Goal: Communication & Community: Answer question/provide support

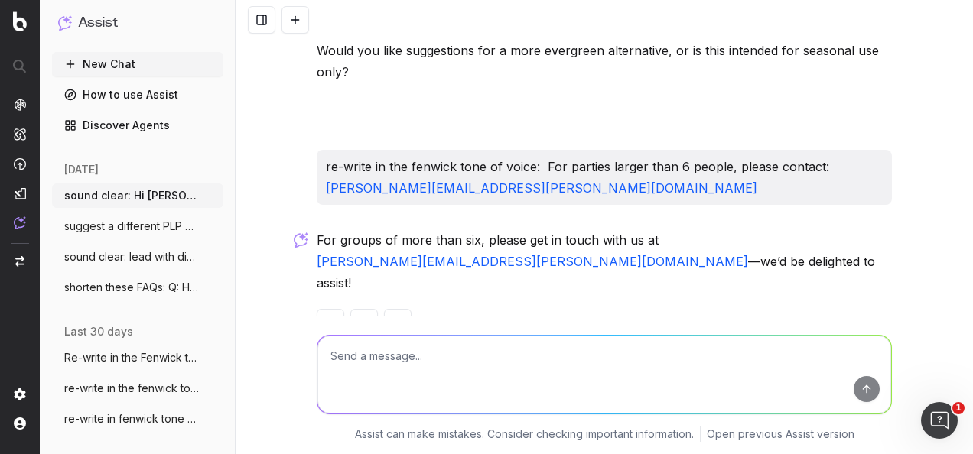
click at [474, 364] on textarea at bounding box center [605, 375] width 574 height 78
paste textarea "Main Copy: In the mood for sandwiches, scones and a dusting of festive magic? H…"
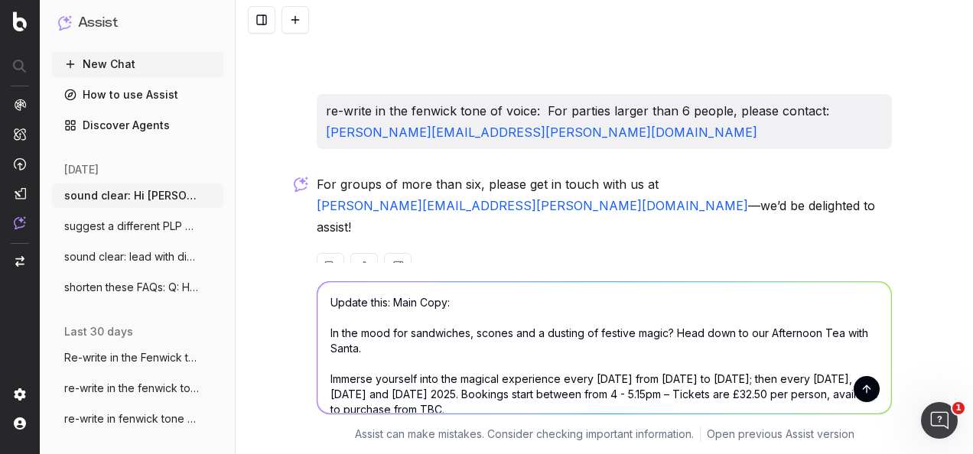
scroll to position [64, 0]
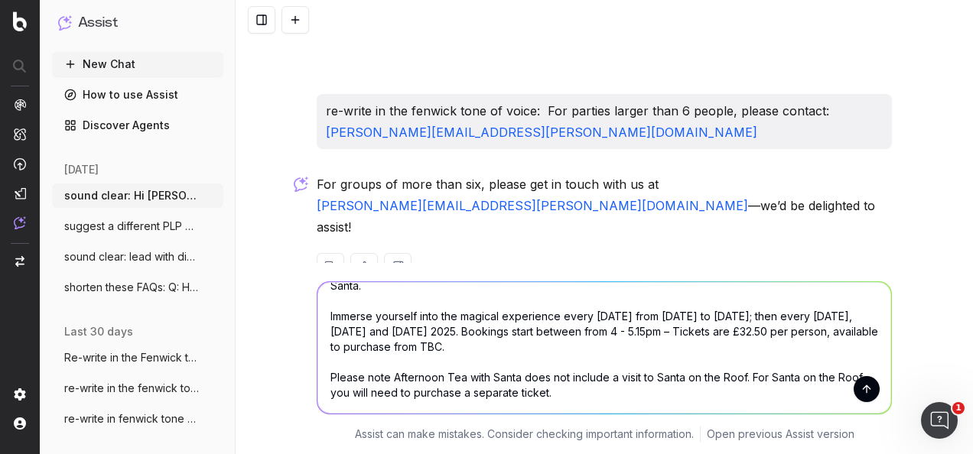
click at [474, 364] on textarea "Update this: Main Copy: In the mood for sandwiches, scones and a dusting of fes…" at bounding box center [605, 348] width 574 height 132
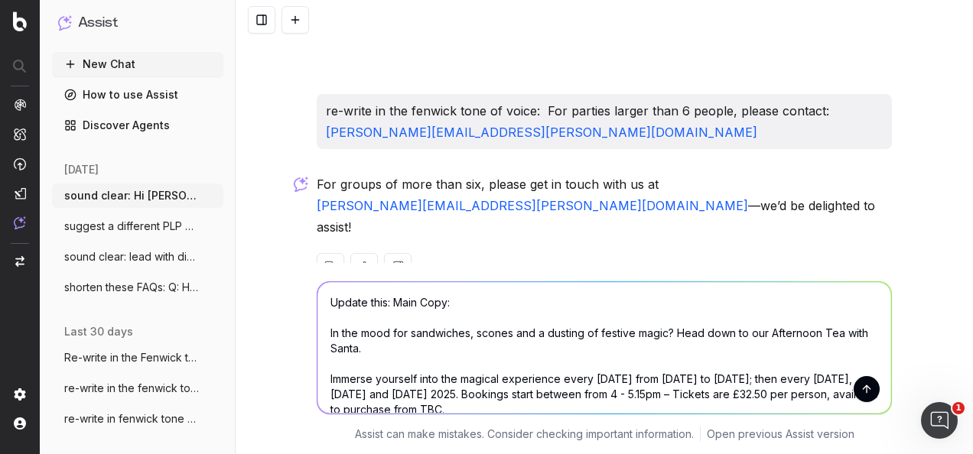
scroll to position [77, 0]
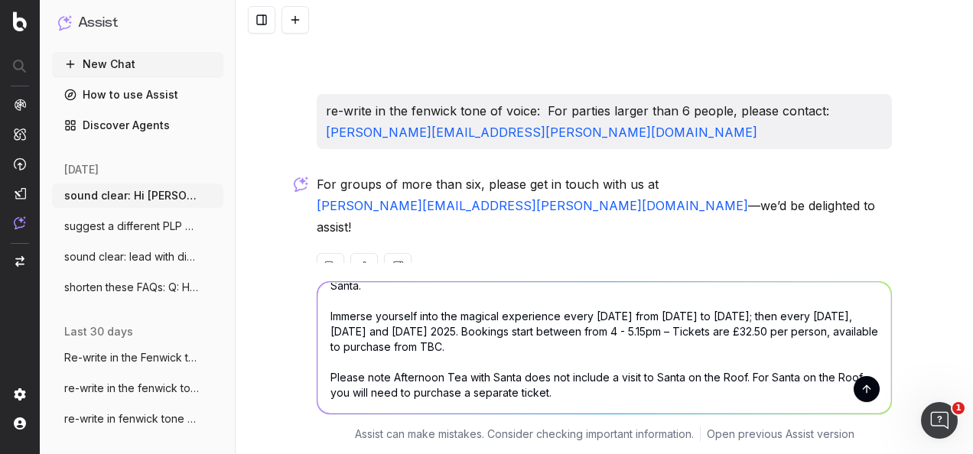
click at [585, 386] on textarea "Update this: Main Copy: In the mood for sandwiches, scones and a dusting of fes…" at bounding box center [605, 348] width 574 height 132
click at [582, 376] on textarea "Update this: Main Copy: In the mood for sandwiches, scones and a dusting of fes…" at bounding box center [605, 348] width 574 height 132
paste textarea "Every [DATE] from [DATE] to [DATE], and then every [DATE], [DATE], and [DATE]. …"
type textarea "Update this: Main Copy: In the mood for sandwiches, scones and a dusting of fes…"
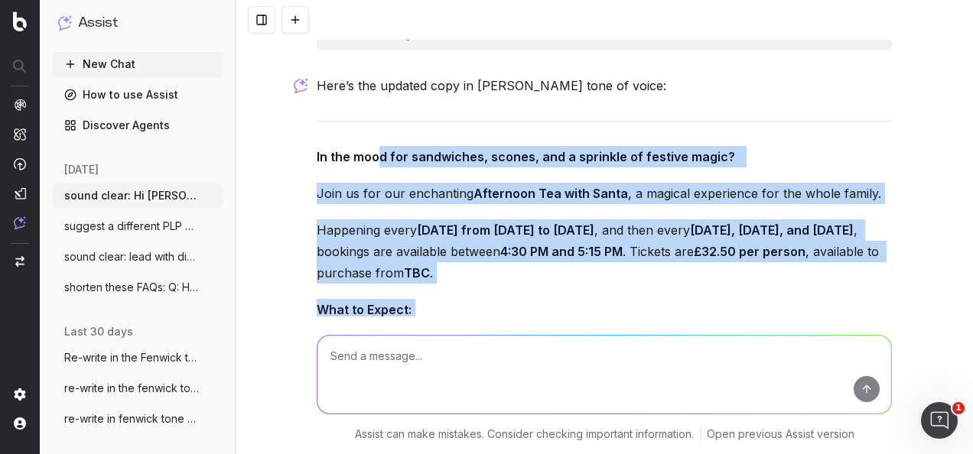
scroll to position [3761, 0]
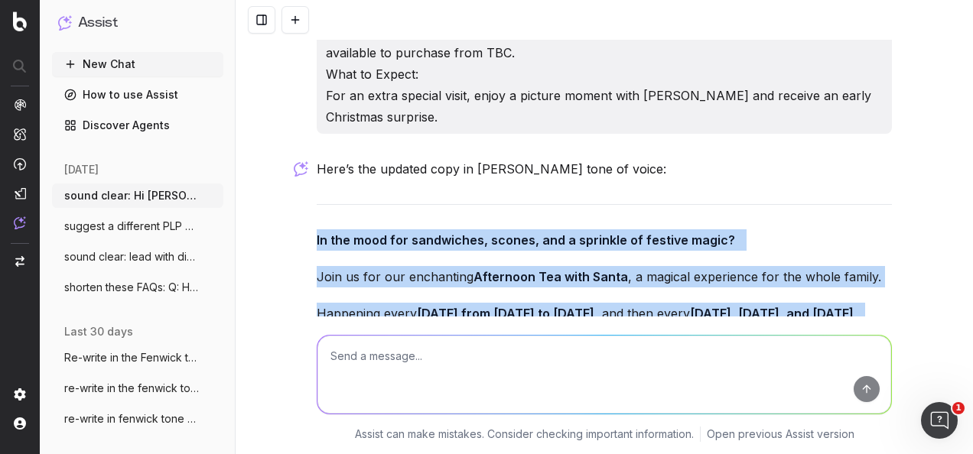
drag, startPoint x: 617, startPoint y: 298, endPoint x: 305, endPoint y: 197, distance: 327.4
copy div "In the mood for sandwiches, scones, and a sprinkle of festive magic? Join us fo…"
click at [497, 358] on textarea at bounding box center [605, 375] width 574 height 78
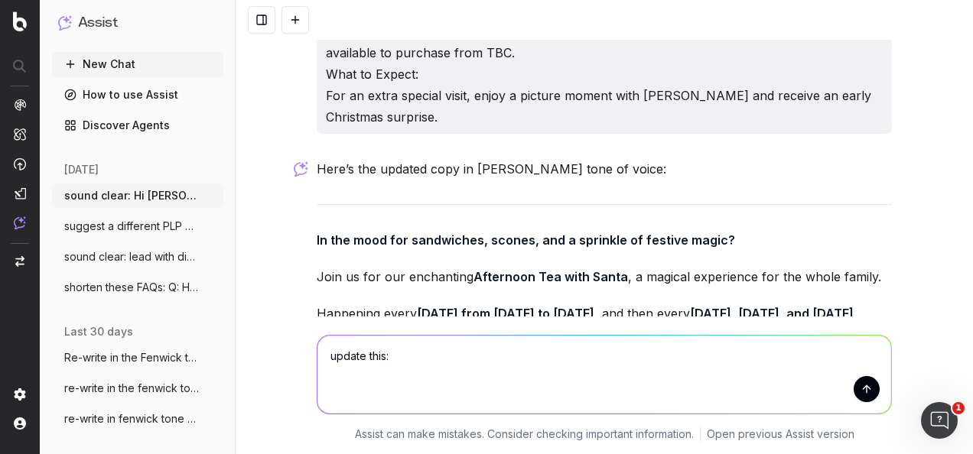
paste textarea "Main Copy: In the mood for sandwiches, scones and a dusting of festive magic? H…"
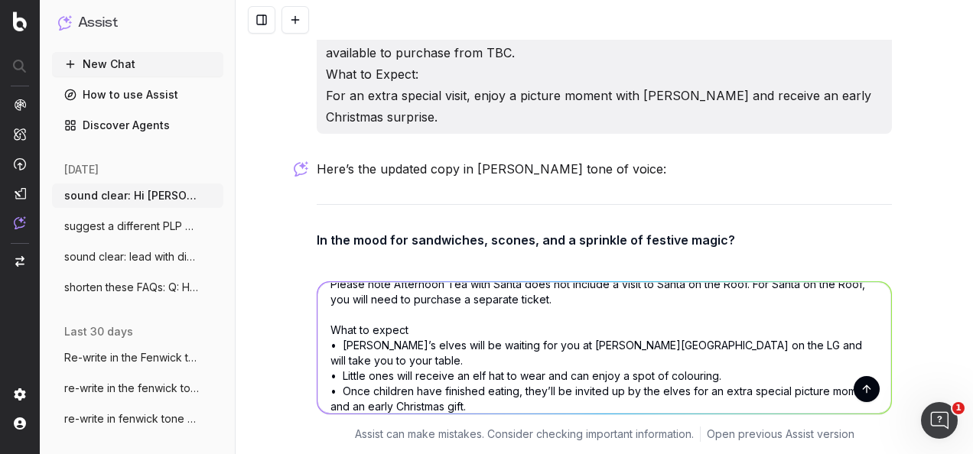
scroll to position [169, 0]
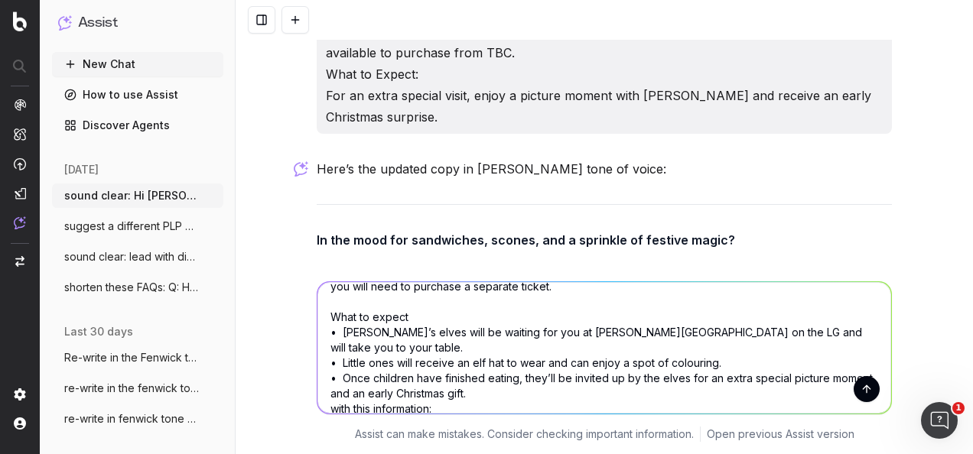
paste textarea "Every [DATE] from [DATE] to [DATE], and then every [DATE], [DATE], and [DATE]. …"
type textarea "loremi dolo: Sita Cons: Ad eli sedd eiu temporinci, utlabo etd m aliquae ad min…"
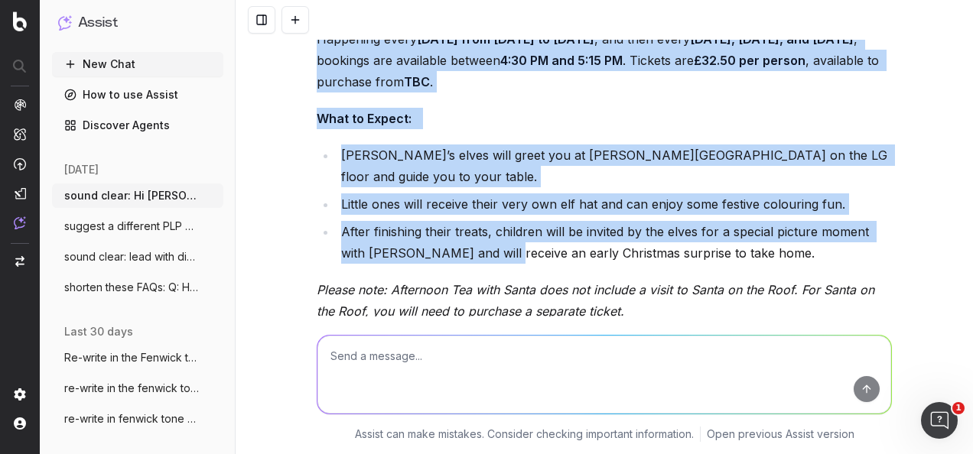
scroll to position [5145, 0]
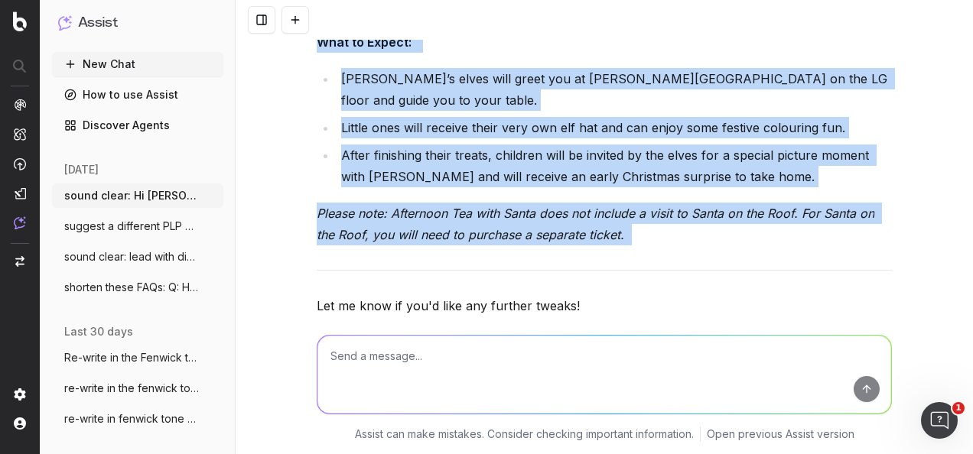
drag, startPoint x: 308, startPoint y: 125, endPoint x: 686, endPoint y: 178, distance: 380.8
copy div "In the mood for sandwiches, scones, and a sprinkle of festive magic? Join us fo…"
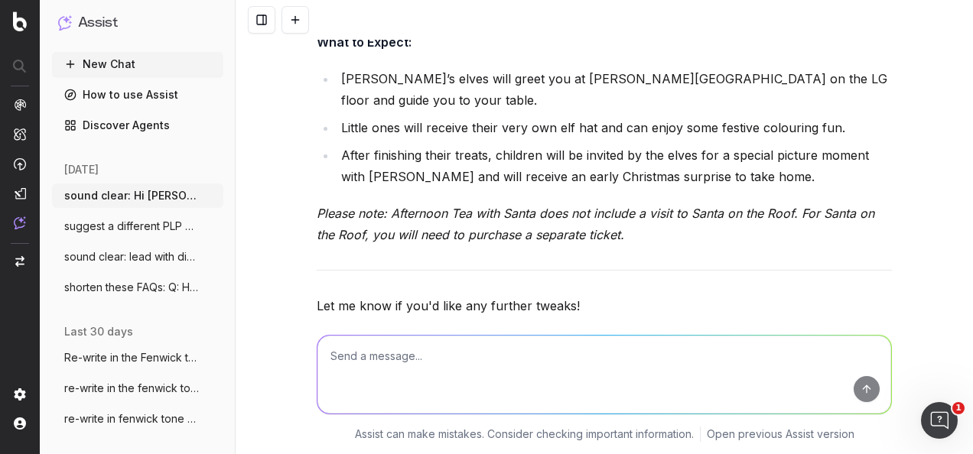
click at [542, 383] on textarea at bounding box center [605, 375] width 574 height 78
type textarea "U"
paste textarea "Main Copy: The joy of reading comes to life at Storytime with Santa at [GEOGRAP…"
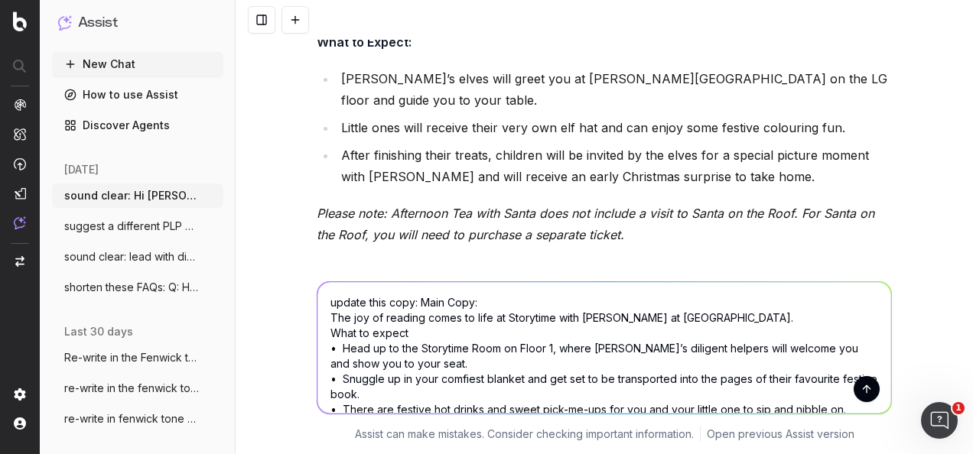
scroll to position [49, 0]
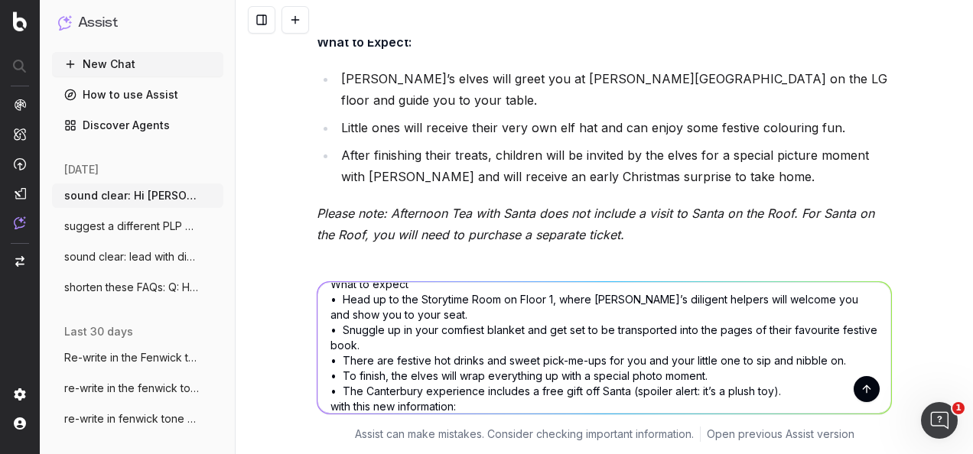
paste textarea "Join Santa for a magical storytime experience. What to Expect: •     Children w…"
type textarea "update this copy: Main Copy: The joy of reading comes to life at Storytime with…"
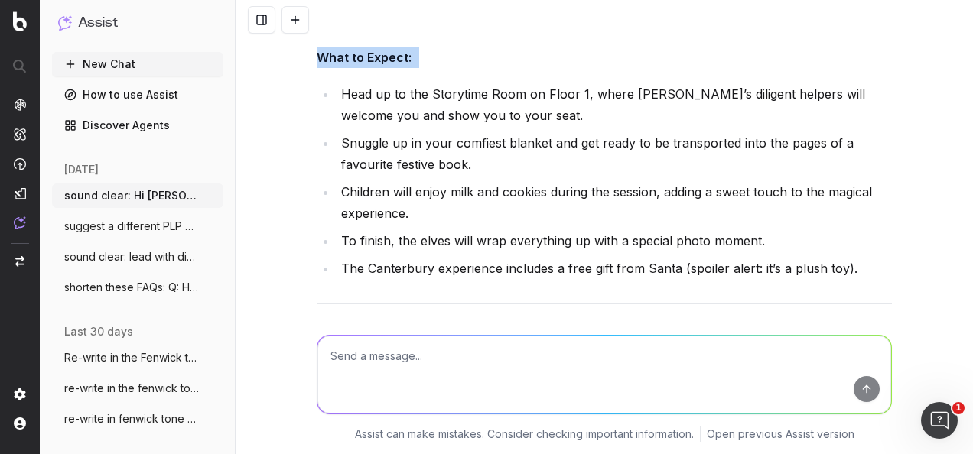
scroll to position [6019, 0]
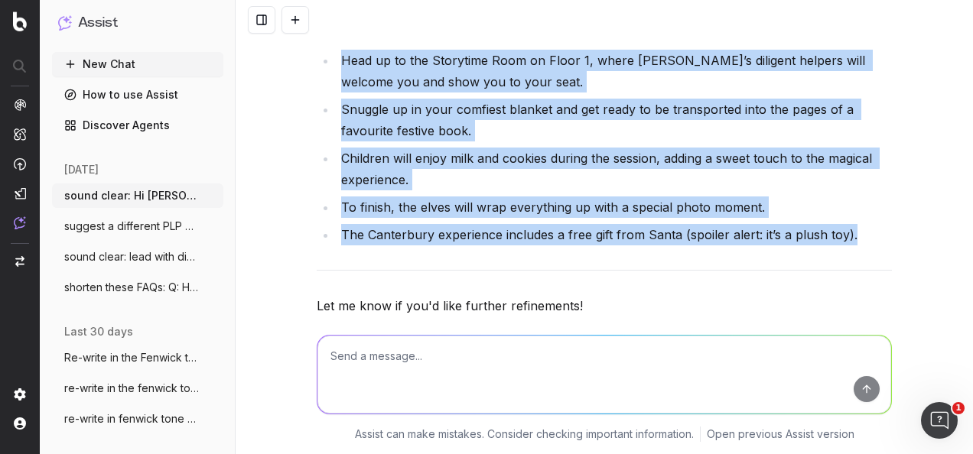
drag, startPoint x: 311, startPoint y: 165, endPoint x: 860, endPoint y: 165, distance: 549.4
click at [860, 165] on div "Here’s the updated copy in [PERSON_NAME] tone of voice: The joy of reading come…" at bounding box center [604, 115] width 575 height 537
copy div "The joy of reading comes to life at Storytime with Santa at [GEOGRAPHIC_DATA]. …"
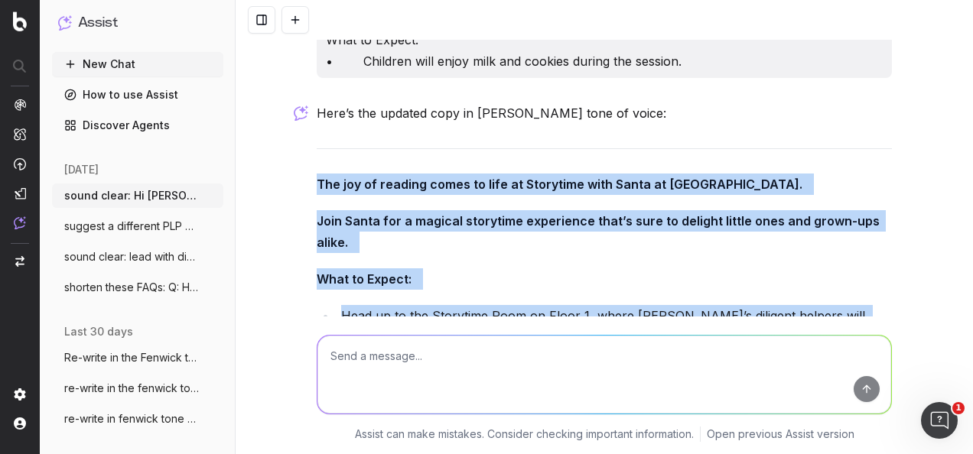
scroll to position [5713, 0]
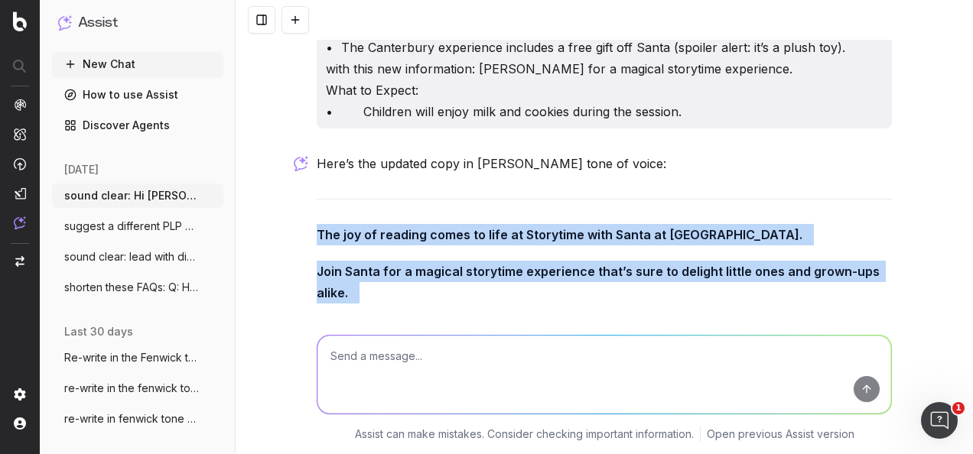
copy div "The joy of reading comes to life at Storytime with Santa at [GEOGRAPHIC_DATA]. …"
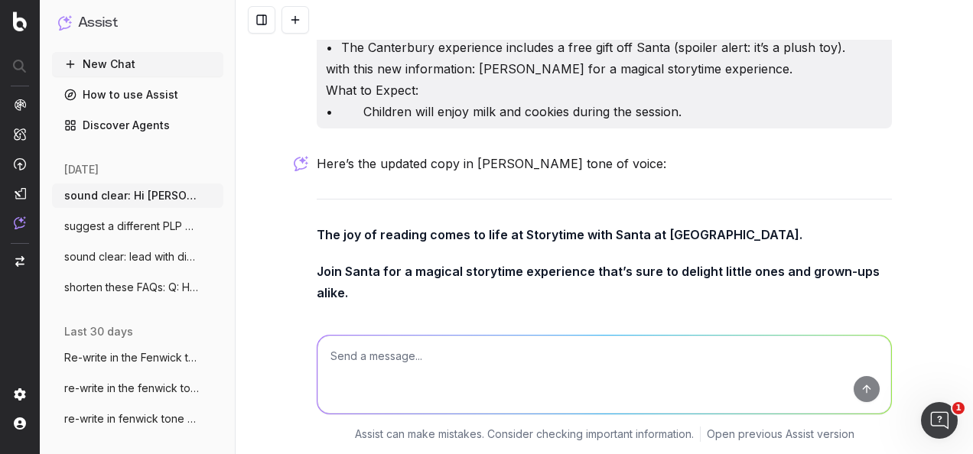
click at [508, 379] on textarea at bounding box center [605, 375] width 574 height 78
paste textarea "Main Copy: The joy of reading comes to life at Storytime with Santa at [GEOGRAP…"
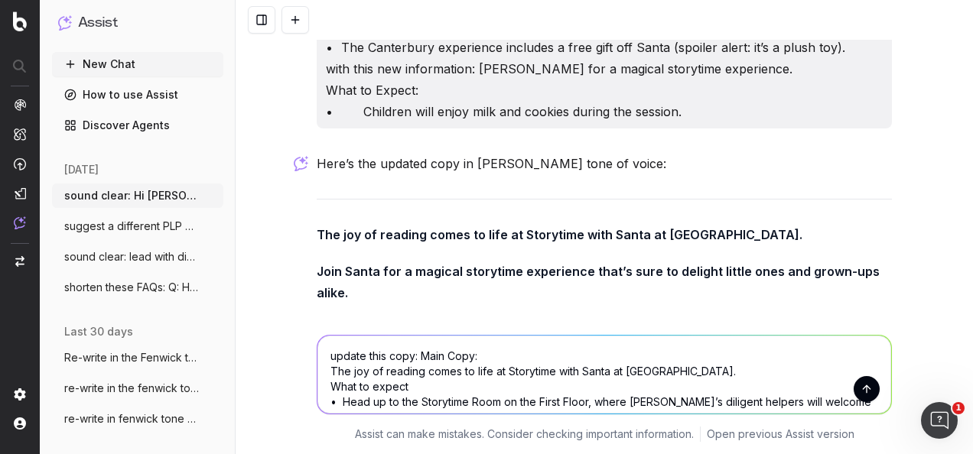
scroll to position [34, 0]
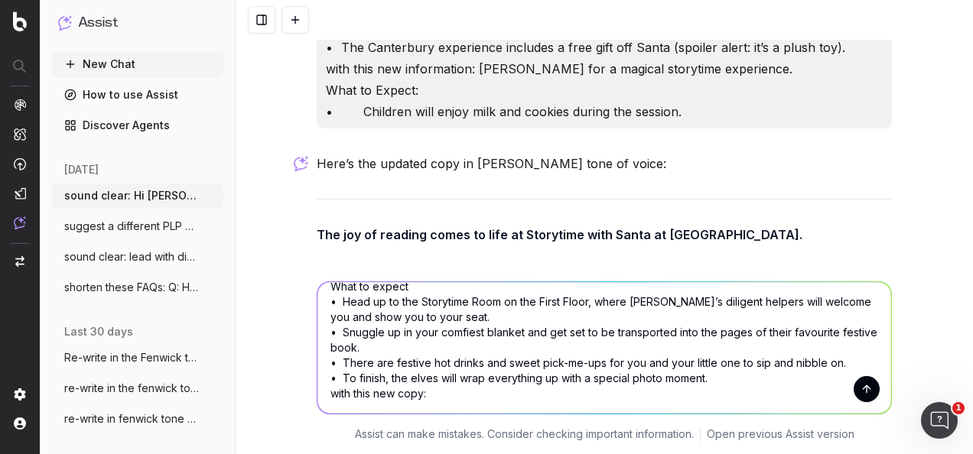
paste textarea "Join Santa for a magical storytime experience. What to Expect: •     Children w…"
type textarea "update this copy: Main Copy: The joy of reading comes to life at Storytime with…"
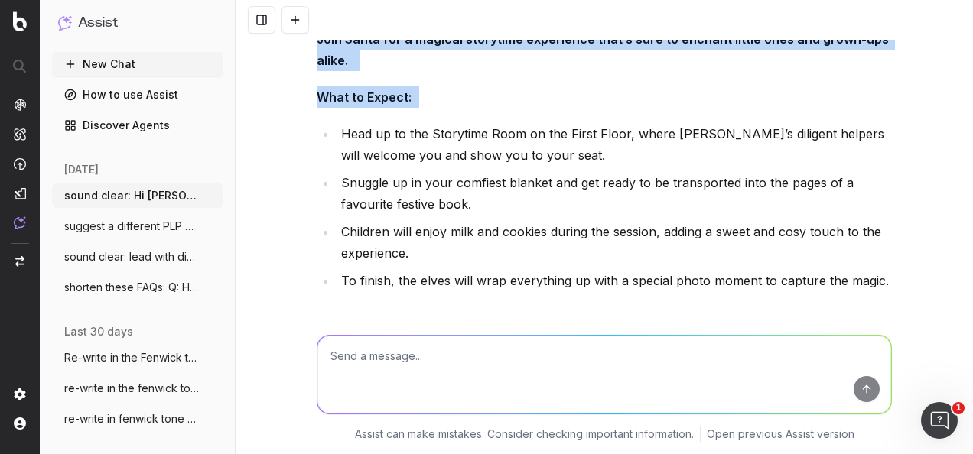
scroll to position [6843, 0]
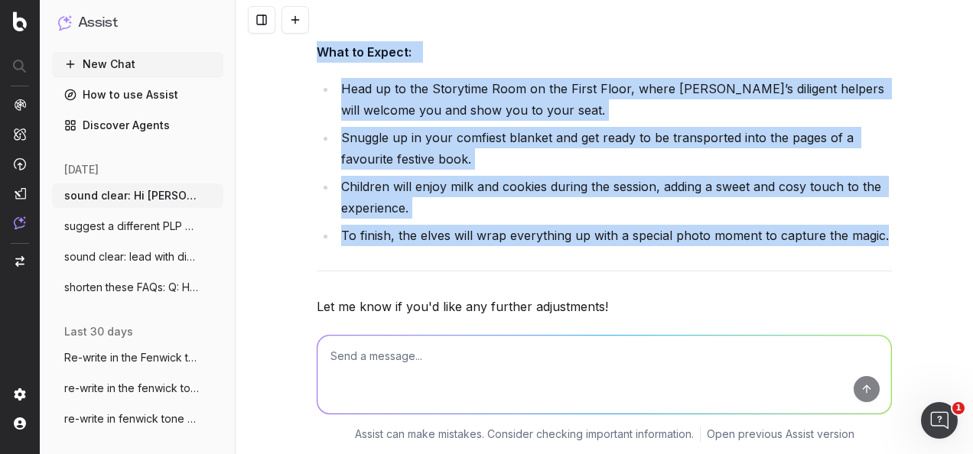
drag, startPoint x: 311, startPoint y: 191, endPoint x: 888, endPoint y: 172, distance: 578.0
copy div "The joy of reading comes to life at Storytime with Santa at [GEOGRAPHIC_DATA]. …"
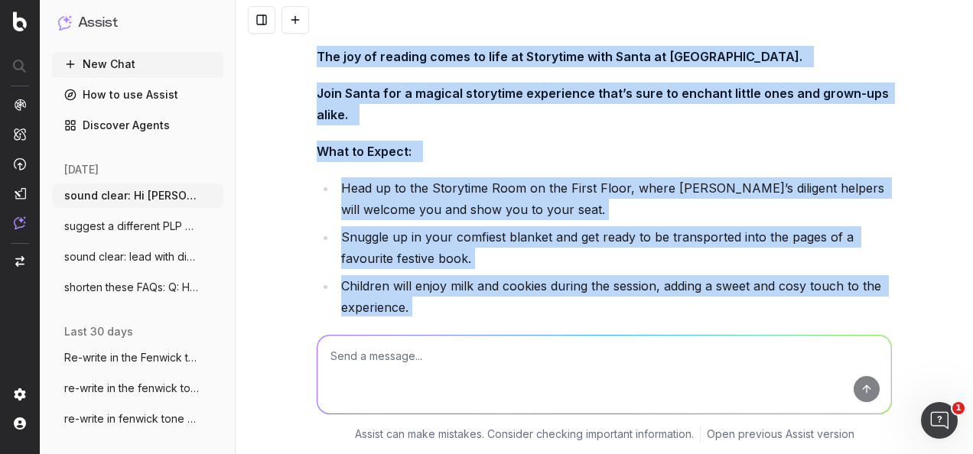
scroll to position [6613, 0]
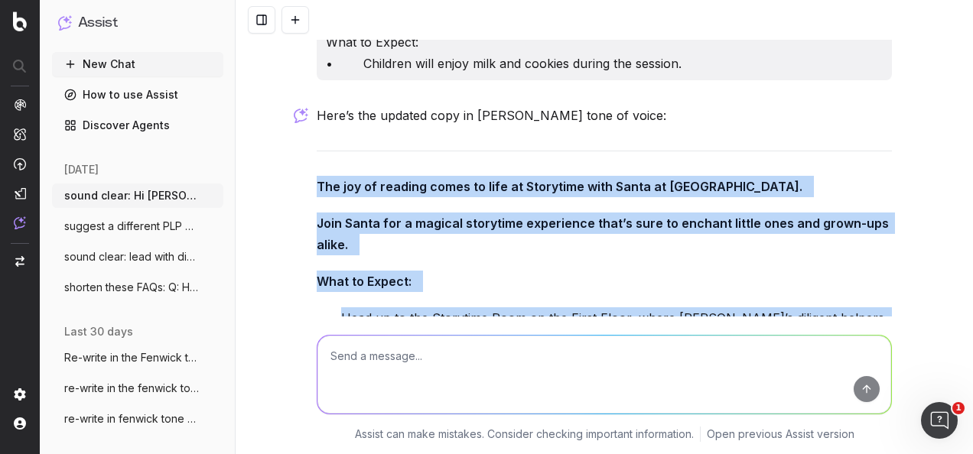
copy div "The joy of reading comes to life at Storytime with Santa at [GEOGRAPHIC_DATA]. …"
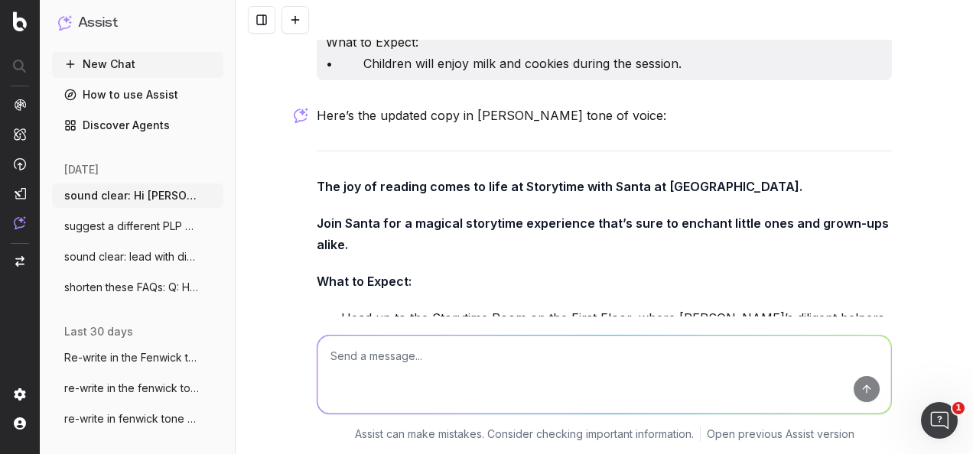
click at [524, 372] on textarea at bounding box center [605, 375] width 574 height 78
paste textarea "Main Copy: The joy of reading comes to life at Storytime with [PERSON_NAME] at …"
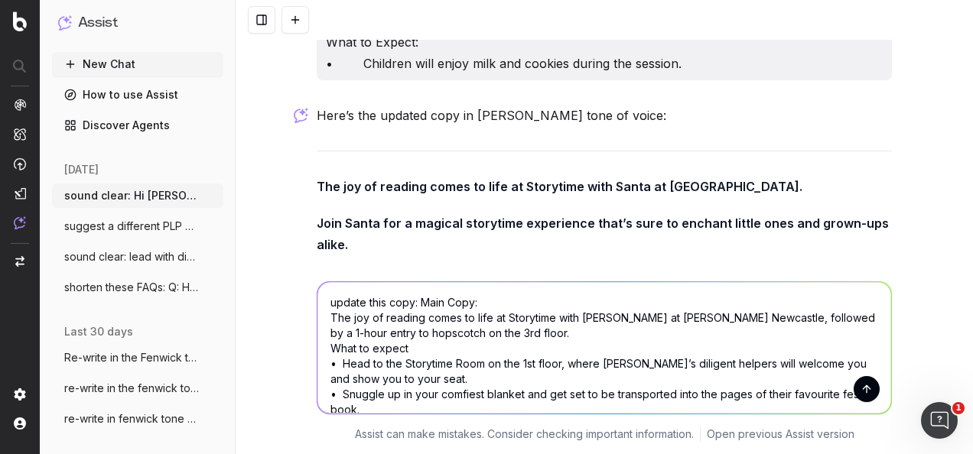
scroll to position [64, 0]
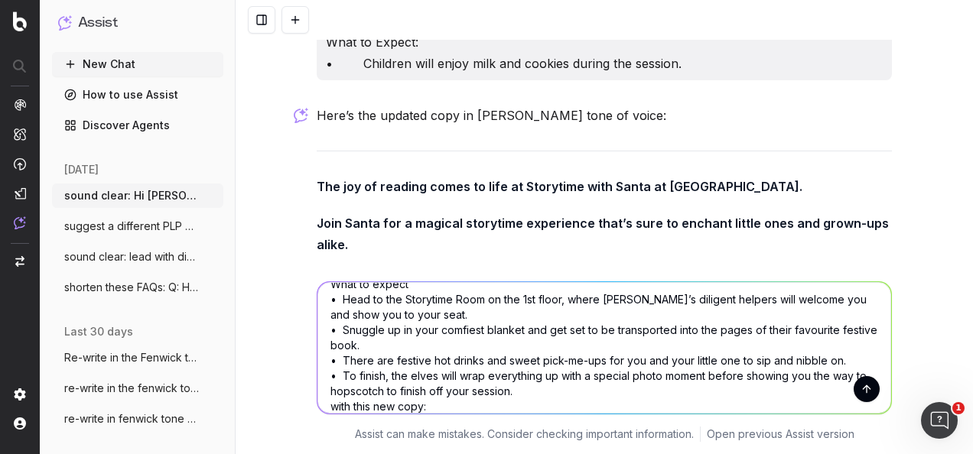
paste textarea "Join [PERSON_NAME] for a magical storytime experience. What to Expect: •     Ch…"
type textarea "update this copy: Main Copy: The joy of reading comes to life at Storytime with…"
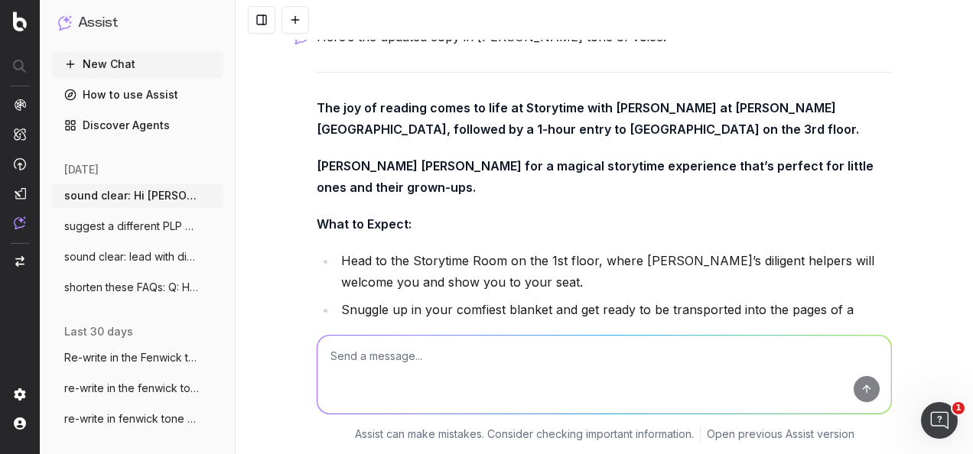
scroll to position [7505, 0]
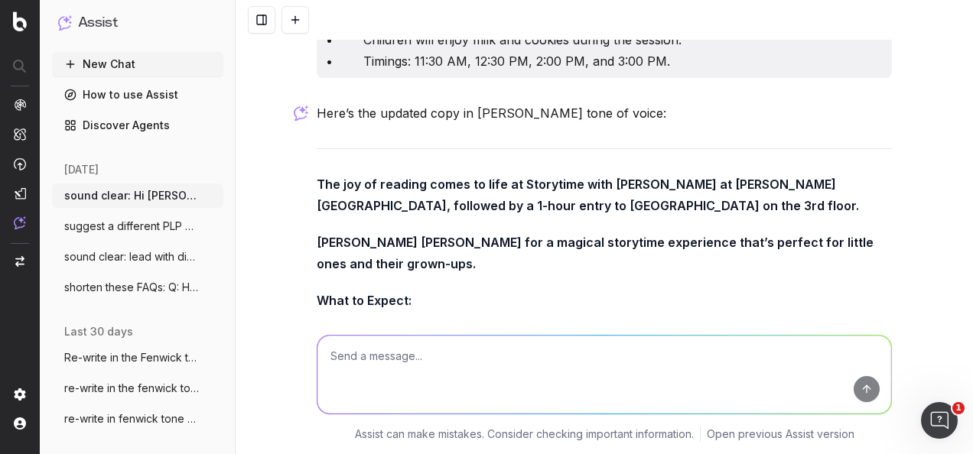
click at [377, 177] on strong "The joy of reading comes to life at Storytime with [PERSON_NAME] at [PERSON_NAM…" at bounding box center [588, 195] width 542 height 37
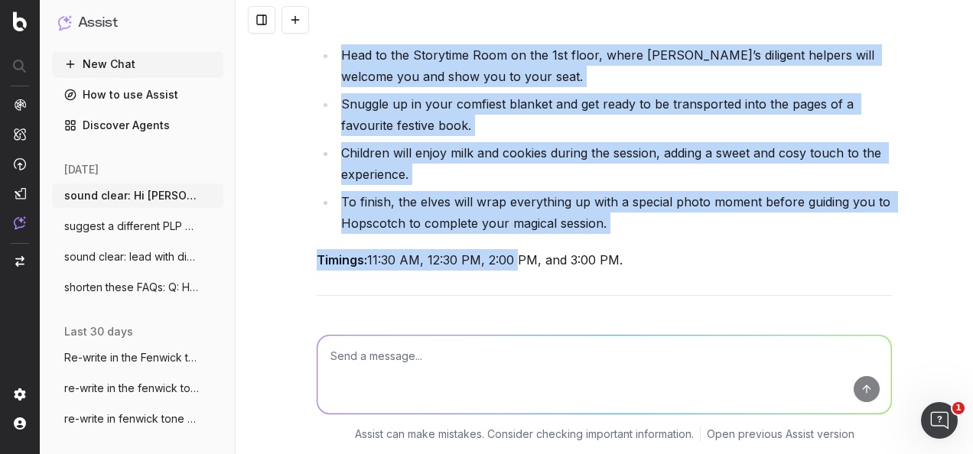
scroll to position [7811, 0]
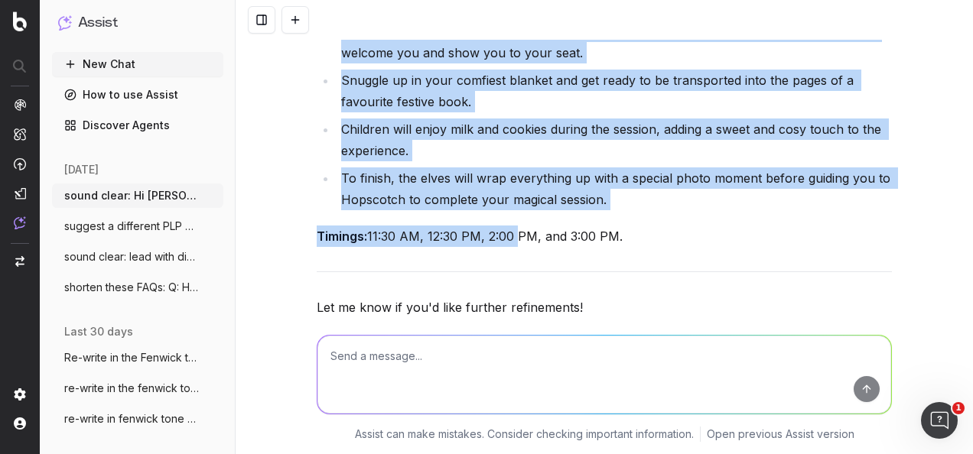
drag, startPoint x: 311, startPoint y: 115, endPoint x: 651, endPoint y: 173, distance: 344.7
click at [651, 173] on div "Here’s the updated copy in [PERSON_NAME] tone of voice: The joy of reading come…" at bounding box center [604, 90] width 575 height 589
copy div "The joy of reading comes to life at Storytime with [PERSON_NAME] at [PERSON_NAM…"
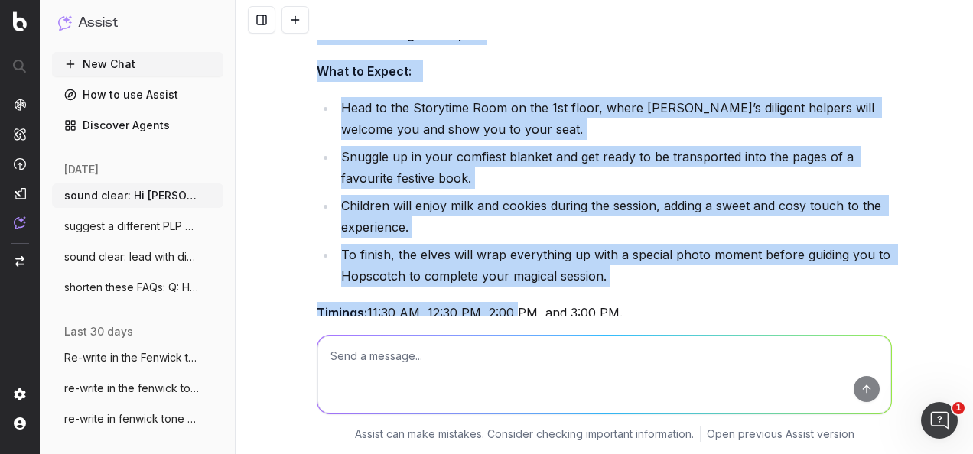
scroll to position [7505, 0]
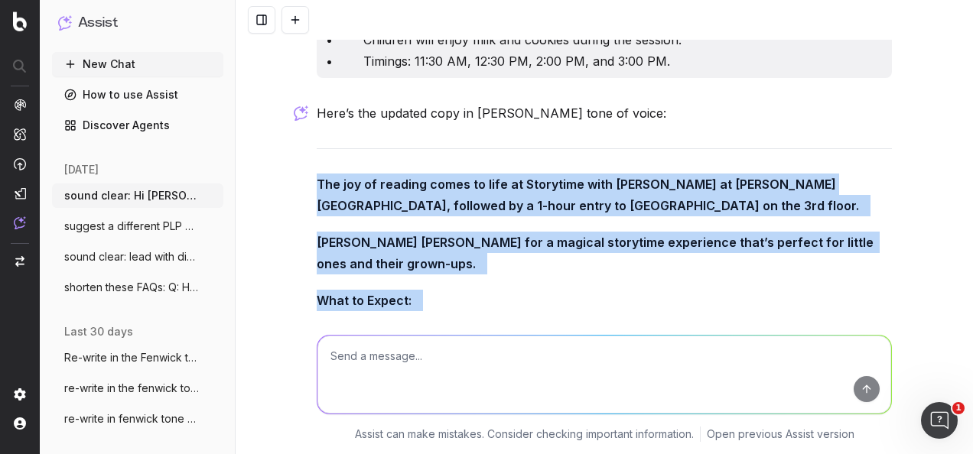
copy div "The joy of reading comes to life at Storytime with [PERSON_NAME] at [PERSON_NAM…"
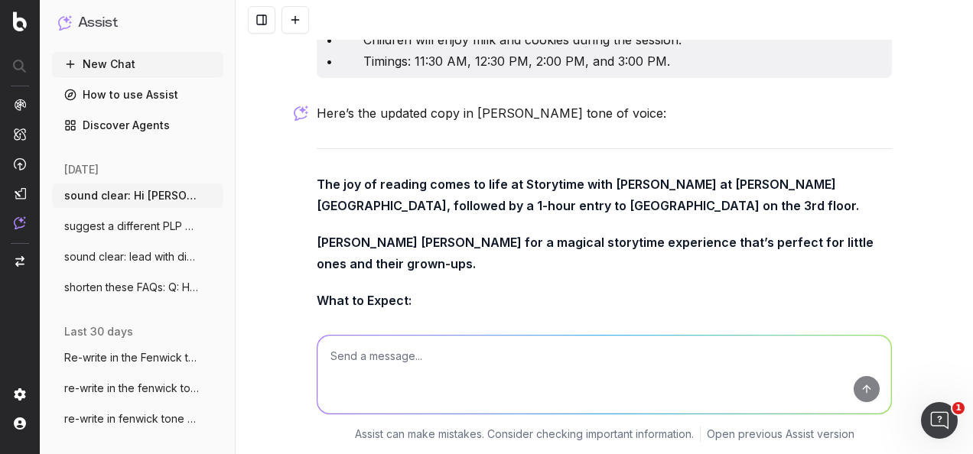
click at [481, 382] on textarea at bounding box center [605, 375] width 574 height 78
paste textarea "Main Copy: In the mood for sandwiches, scones and a dusting of festive magic? H…"
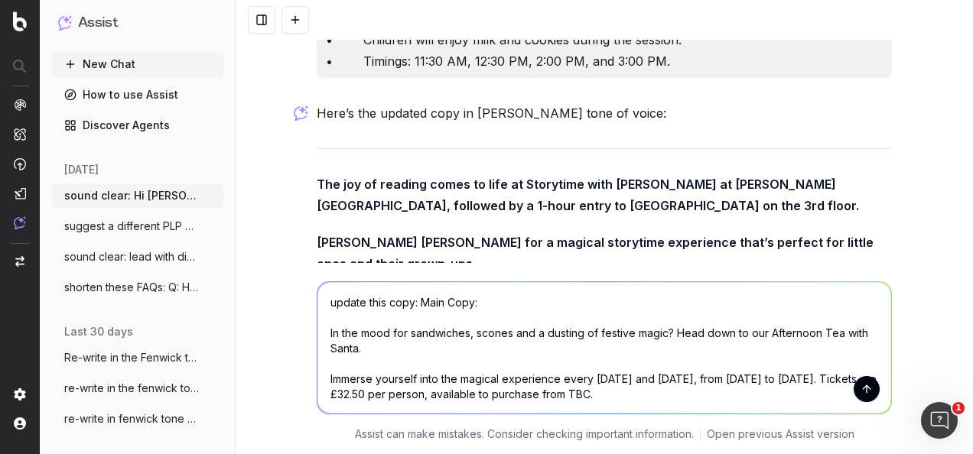
scroll to position [125, 0]
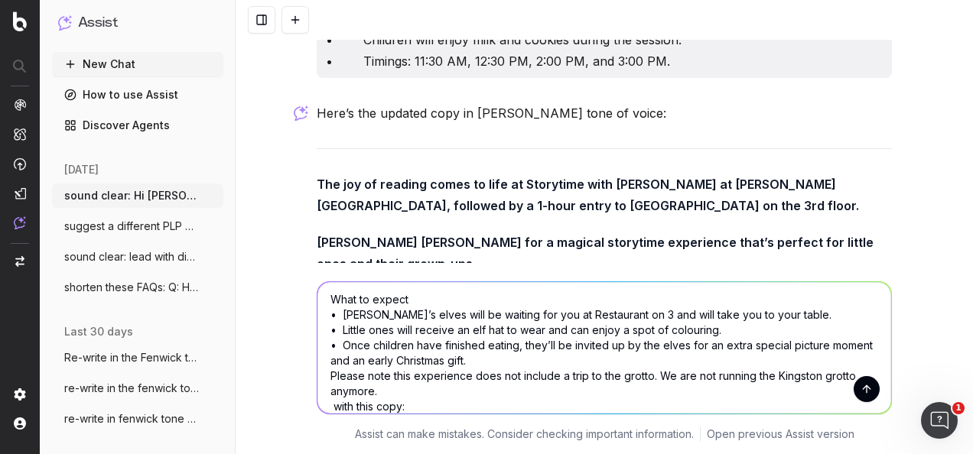
paste textarea "Every [DATE] and [DATE] from [DATE] to [DATE]. Bookings are available between 2…"
type textarea "loremi dolo sita: Cons Adip: El sed doei tem incididunt, utlabo etd m aliquae a…"
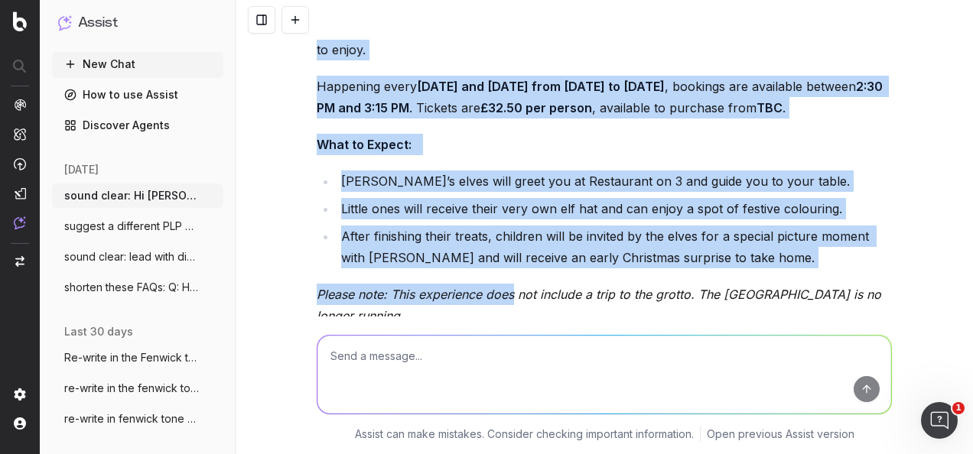
scroll to position [8779, 0]
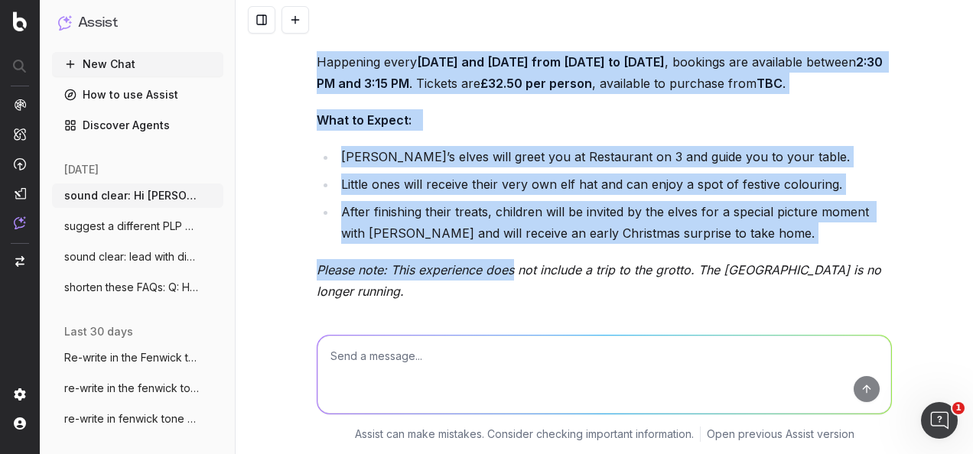
drag, startPoint x: 309, startPoint y: 124, endPoint x: 507, endPoint y: 206, distance: 214.4
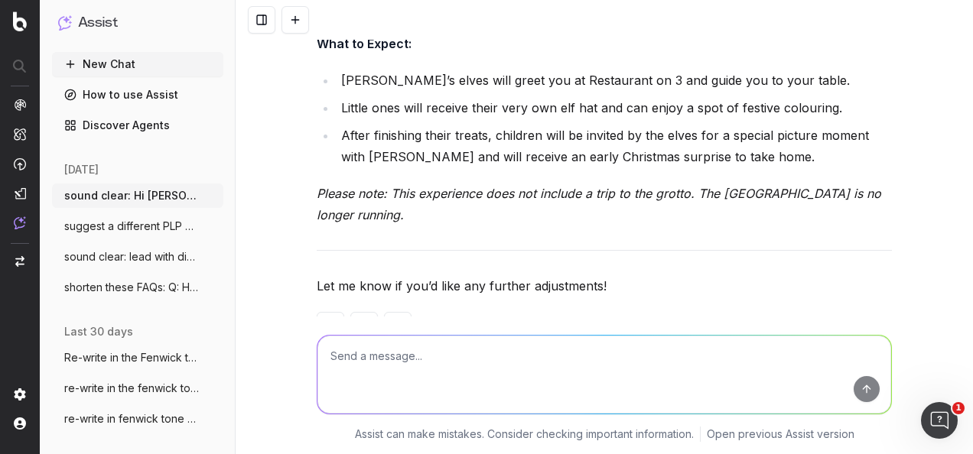
click at [507, 206] on div "Here’s the updated copy in [PERSON_NAME] tone of voice: In the mood for sandwic…" at bounding box center [604, 86] width 575 height 555
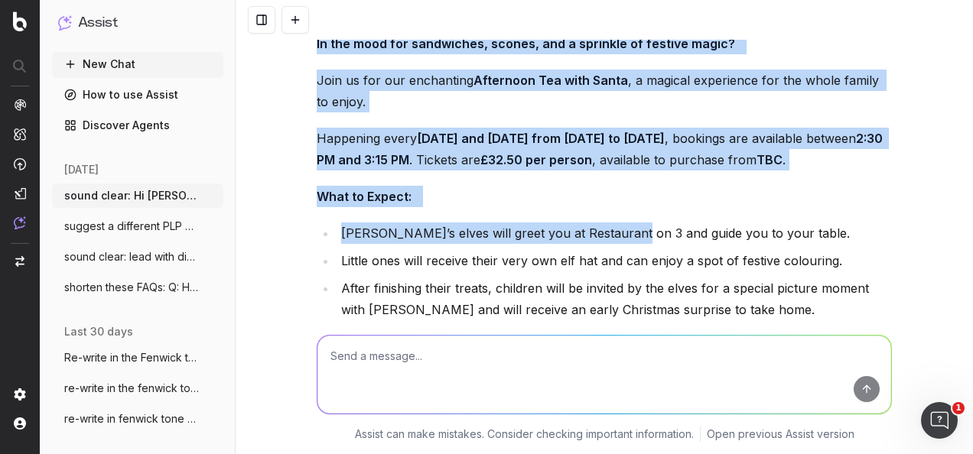
scroll to position [8856, 0]
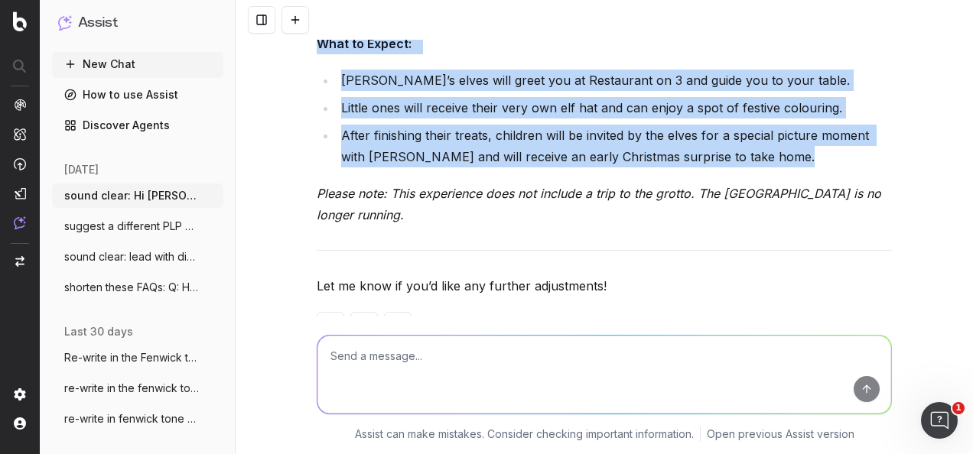
drag, startPoint x: 310, startPoint y: 126, endPoint x: 621, endPoint y: 179, distance: 315.9
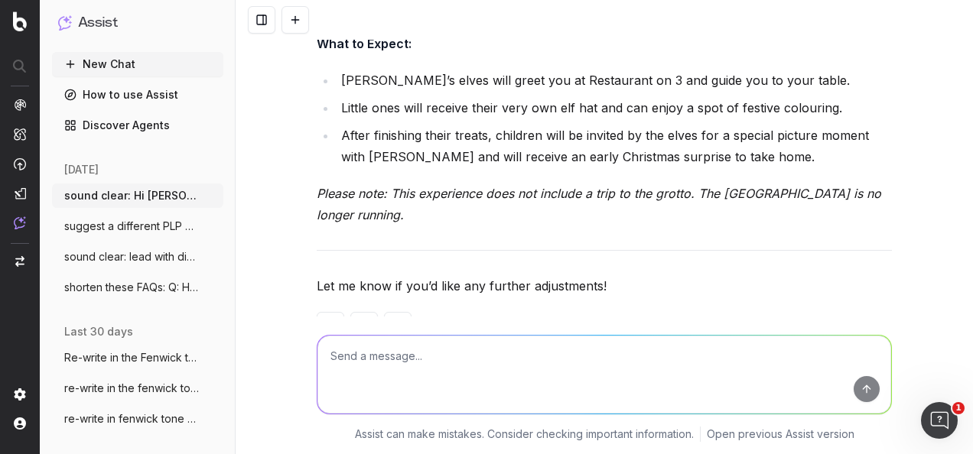
click at [477, 361] on textarea at bounding box center [605, 375] width 574 height 78
paste textarea "Main Copy: In the mood for sandwiches, scones and a dusting of festive magic? H…"
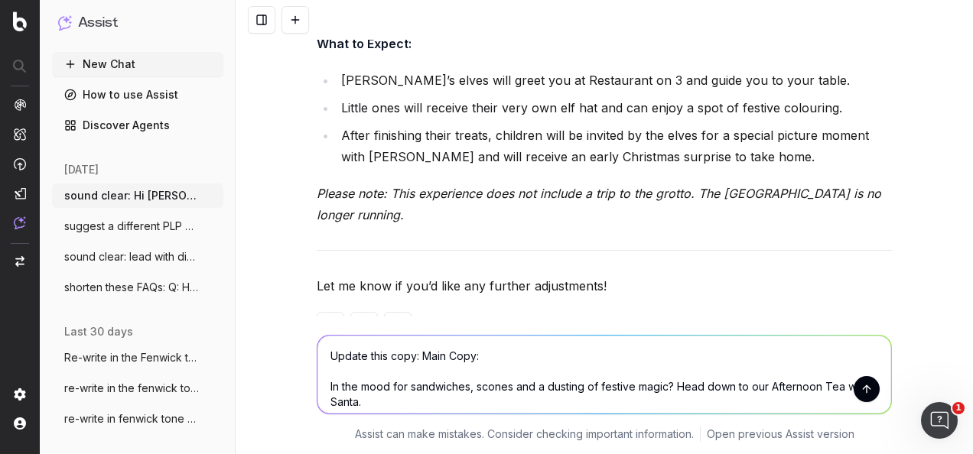
scroll to position [125, 0]
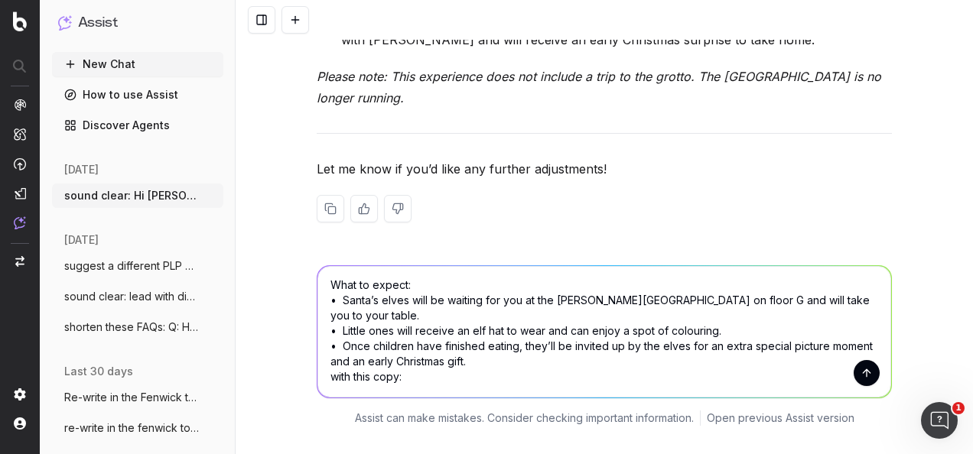
paste textarea "Every [DATE] and [DATE] from [DATE] to [DATE]. Bookings are available between 4…"
type textarea "Loremi dolo sita: Cons Adip: El sed doei tem incididunt, utlabo etd m aliquae a…"
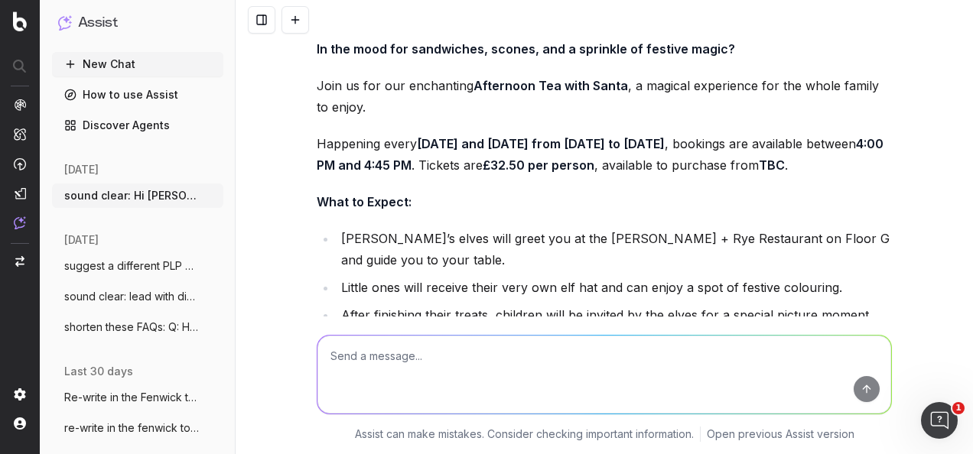
scroll to position [9634, 0]
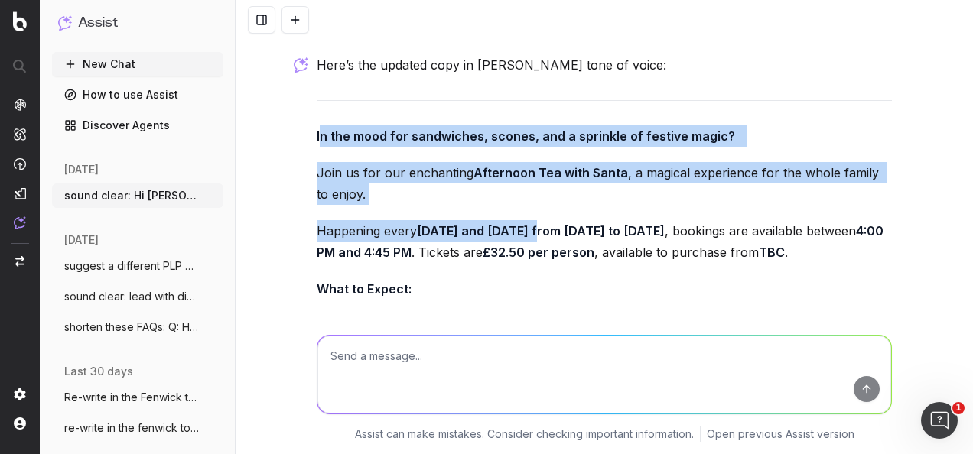
drag, startPoint x: 312, startPoint y: 88, endPoint x: 540, endPoint y: 170, distance: 242.3
click at [540, 170] on div "Here’s the updated copy in [PERSON_NAME] tone of voice: In the mood for sandwic…" at bounding box center [604, 313] width 575 height 519
click at [319, 129] on strong "In the mood for sandwiches, scones, and a sprinkle of festive magic?" at bounding box center [526, 136] width 419 height 15
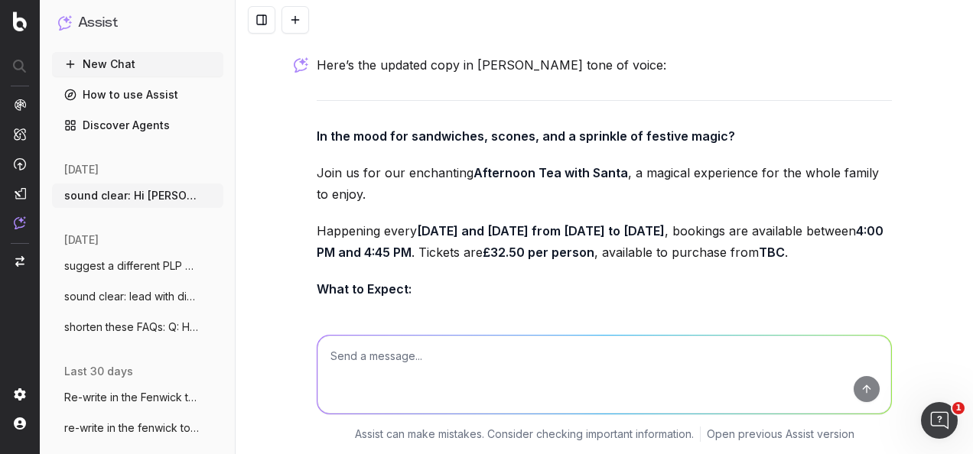
click at [317, 129] on strong "In the mood for sandwiches, scones, and a sprinkle of festive magic?" at bounding box center [526, 136] width 419 height 15
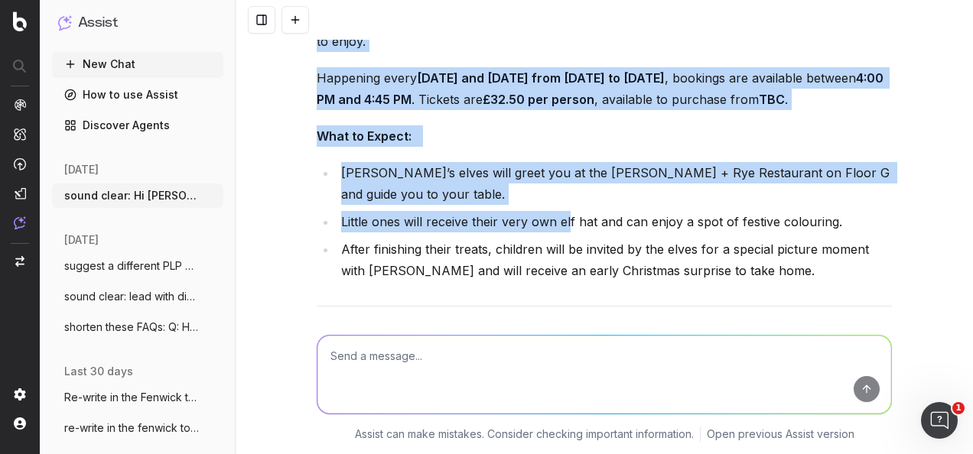
scroll to position [9864, 0]
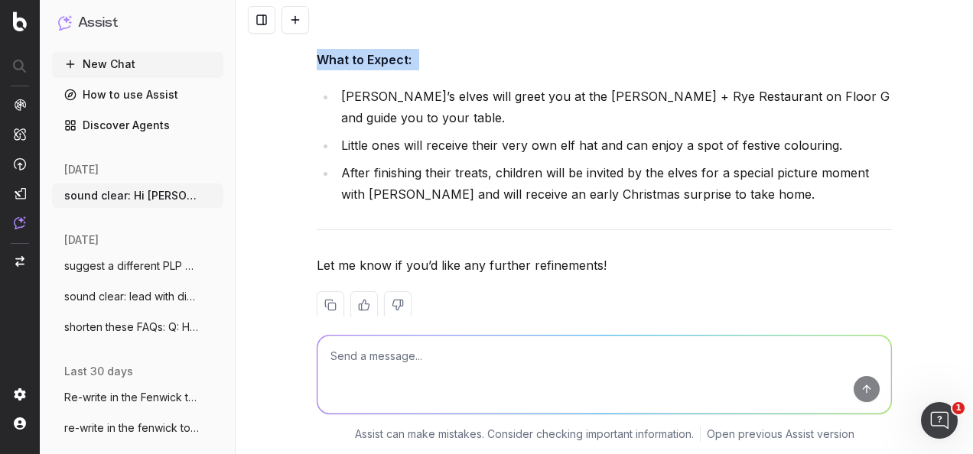
drag, startPoint x: 308, startPoint y: 85, endPoint x: 745, endPoint y: 199, distance: 452.3
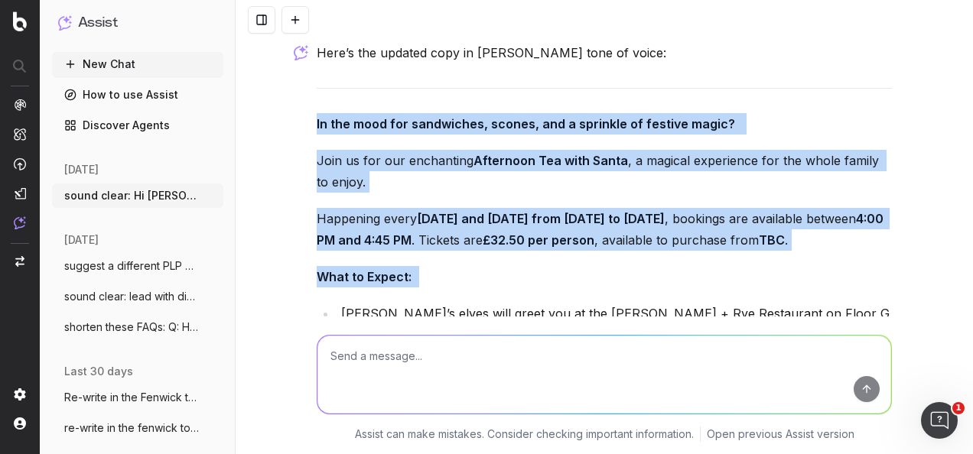
scroll to position [9557, 0]
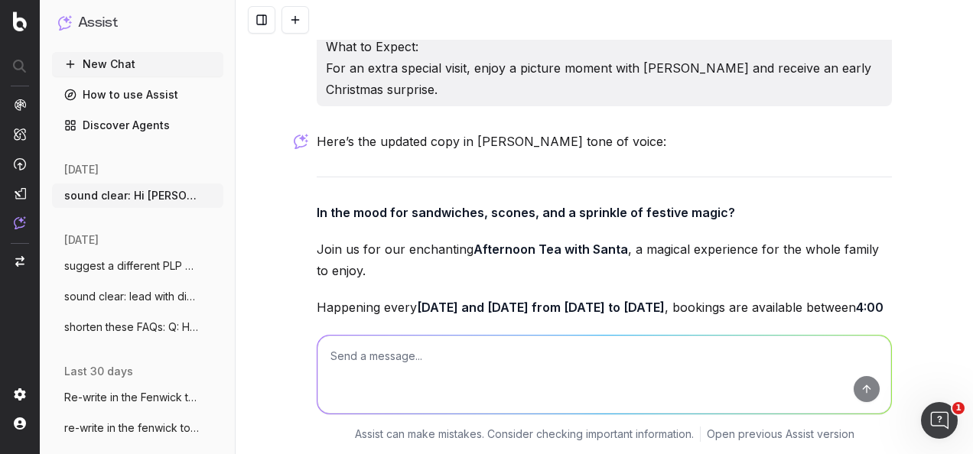
click at [502, 375] on textarea at bounding box center [605, 375] width 574 height 78
paste textarea "Hello, Attached are the Word documents with updated copy. Thanks, [PERSON_NAME]"
type textarea "sound clear: Hello, Attached are the Word documents with updated copy. Thanks, …"
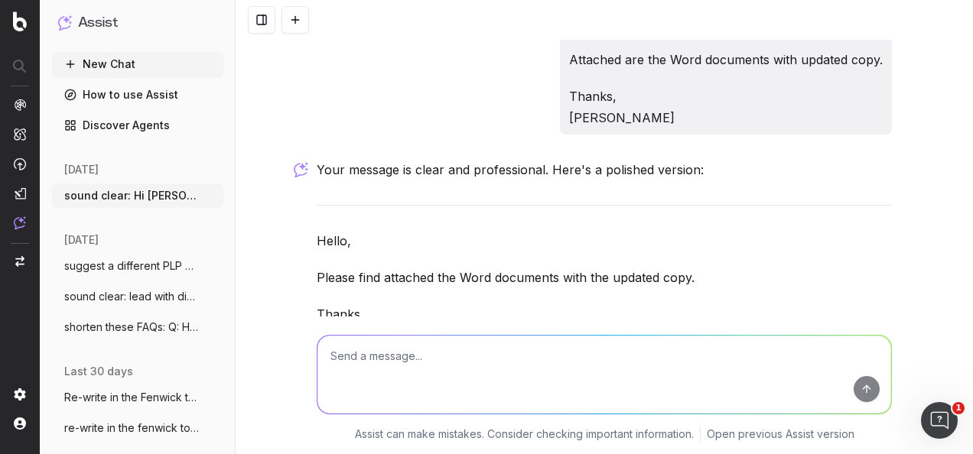
scroll to position [10342, 0]
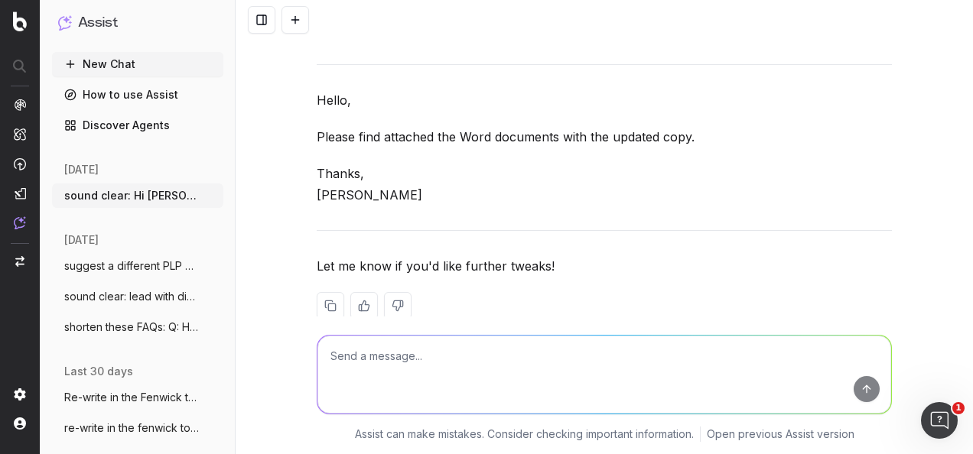
drag, startPoint x: 623, startPoint y: 112, endPoint x: 296, endPoint y: 116, distance: 326.8
click at [296, 116] on div "sound clear: Hi [PERSON_NAME], would it be possible to share with me the docume…" at bounding box center [605, 227] width 738 height 454
